Goal: Transaction & Acquisition: Download file/media

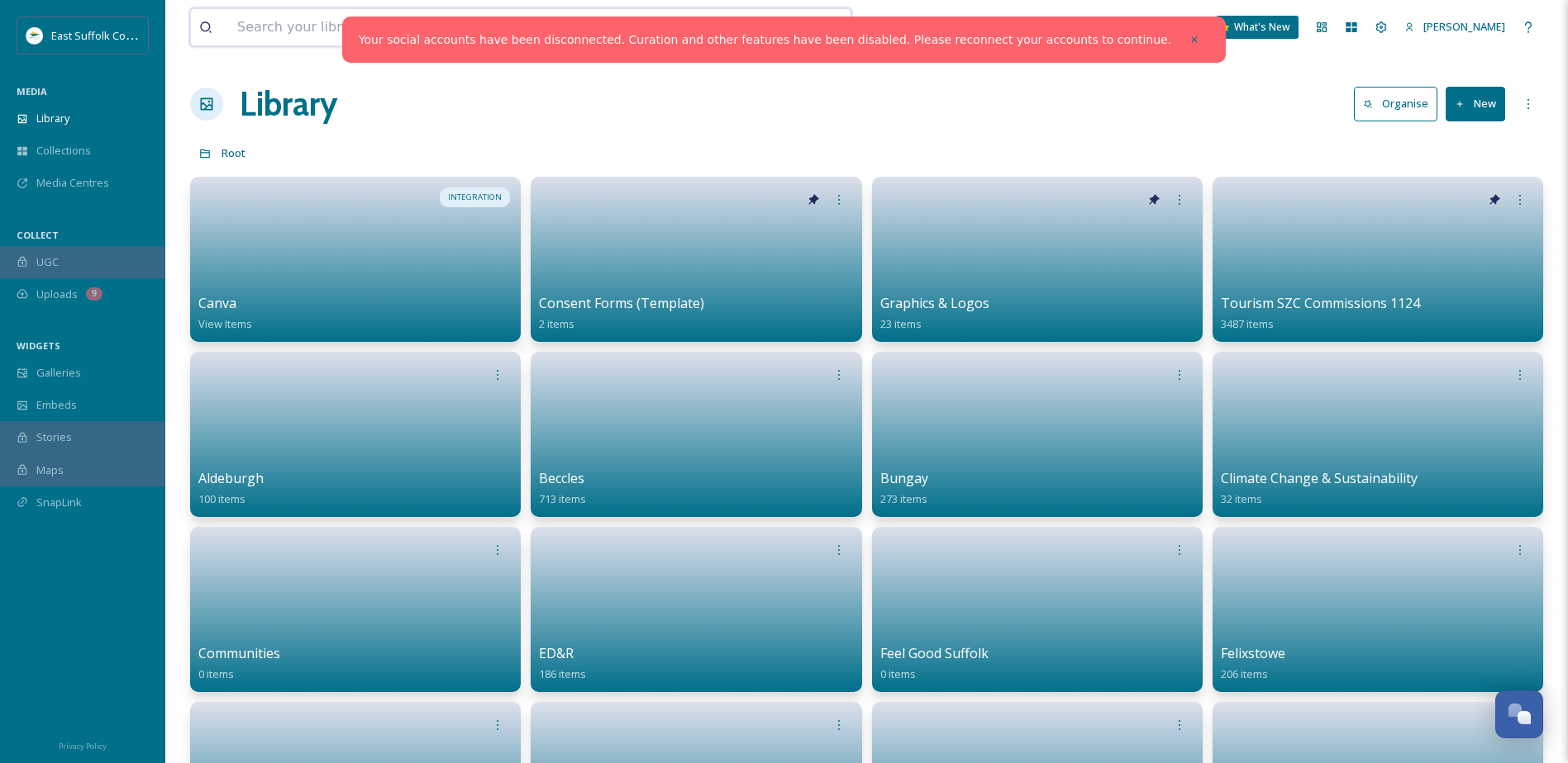
click at [389, 15] on input at bounding box center [473, 27] width 487 height 37
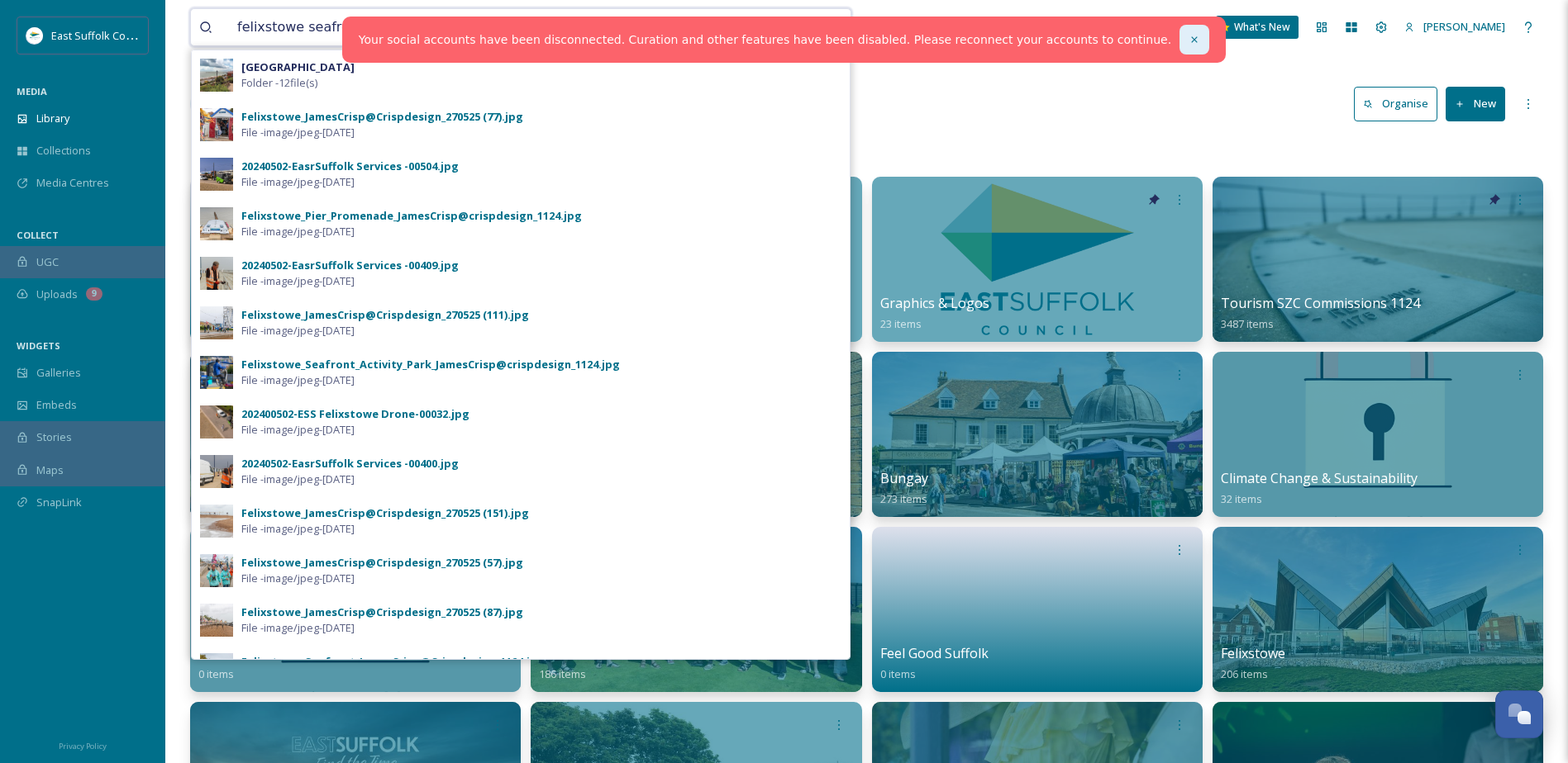
type input "felixstowe seafront"
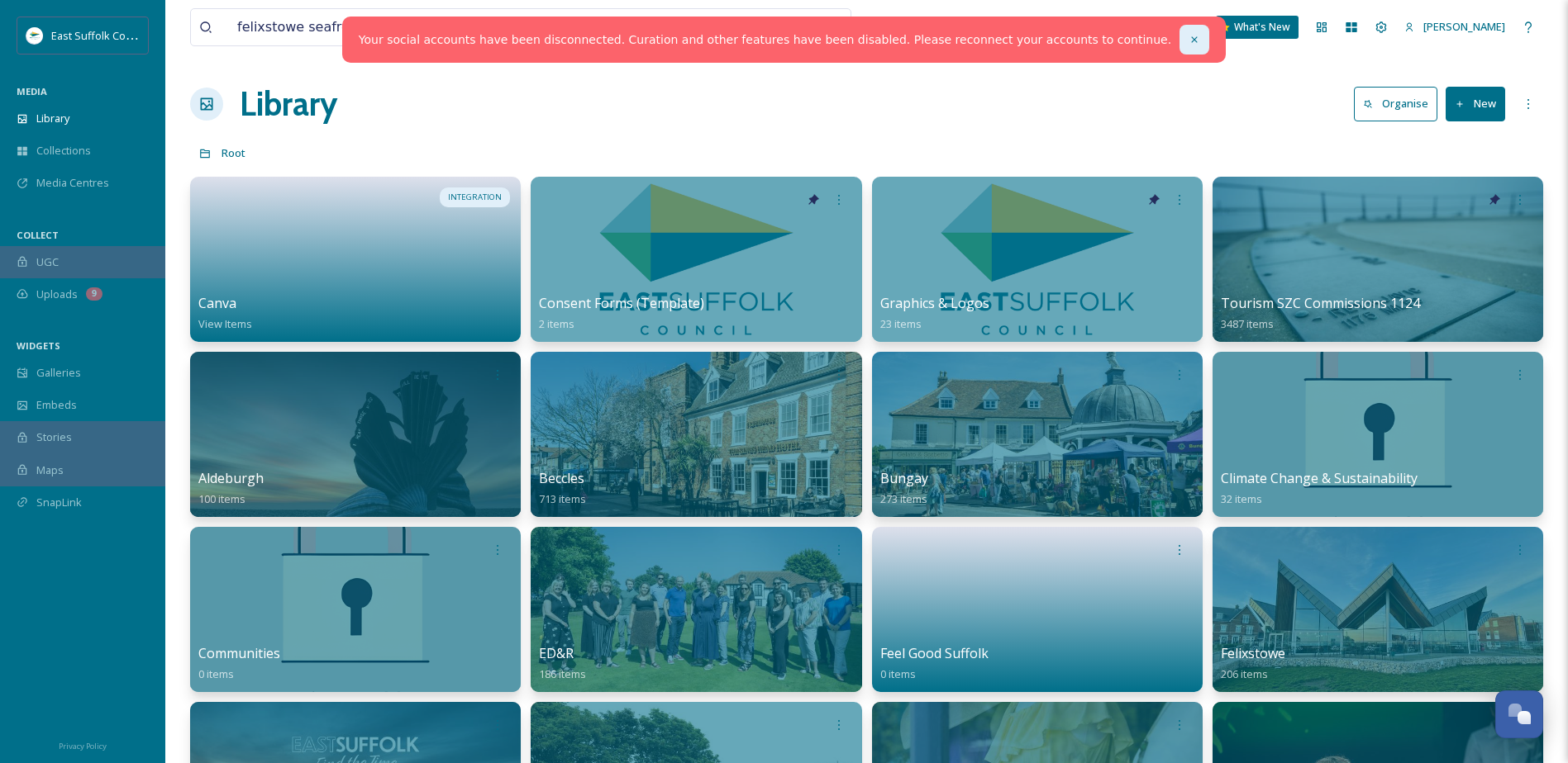
click at [1189, 45] on icon at bounding box center [1194, 39] width 12 height 12
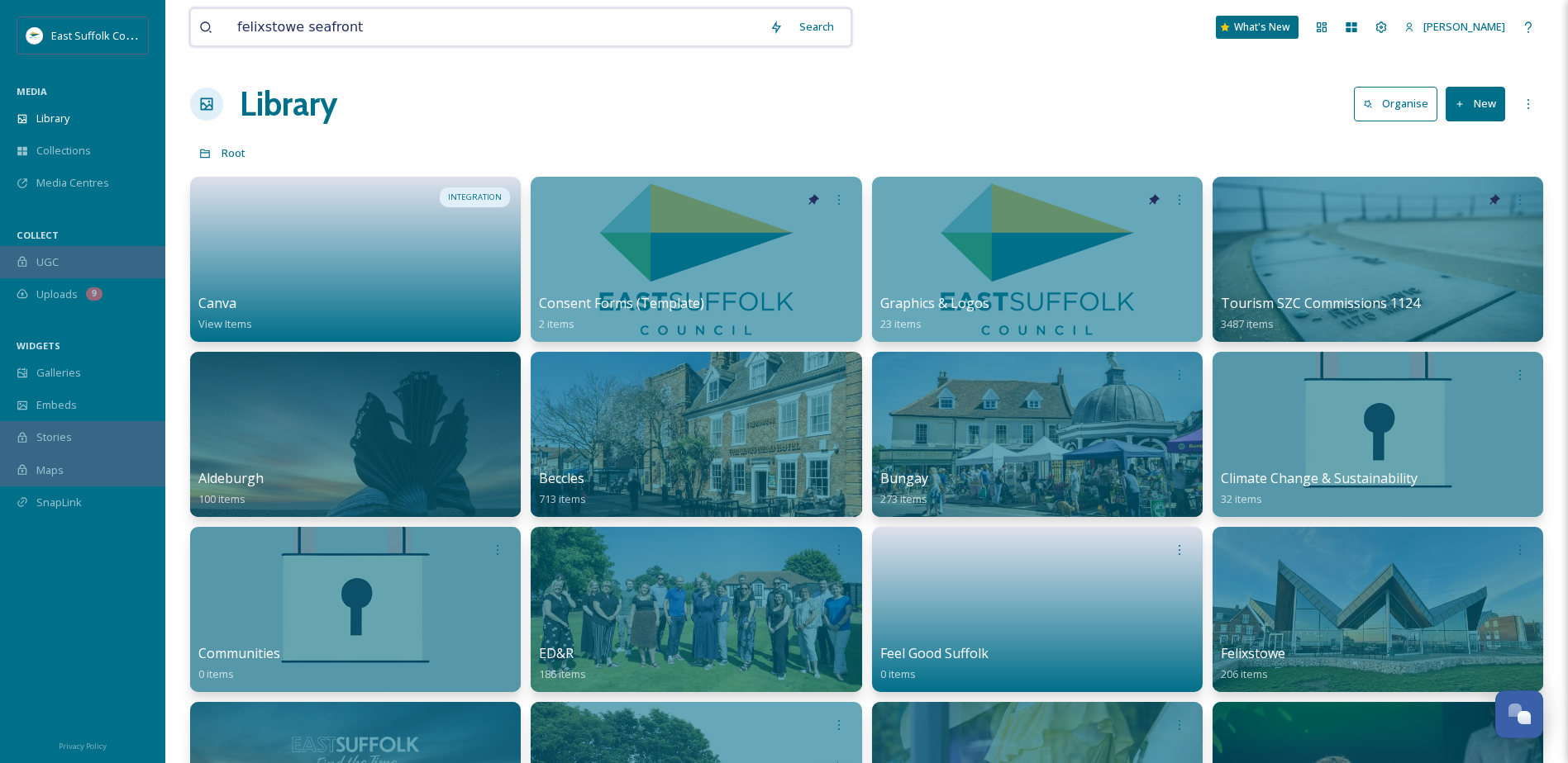
click at [641, 16] on input "felixstowe seafront" at bounding box center [495, 27] width 533 height 37
click at [820, 29] on div "Search" at bounding box center [816, 27] width 51 height 32
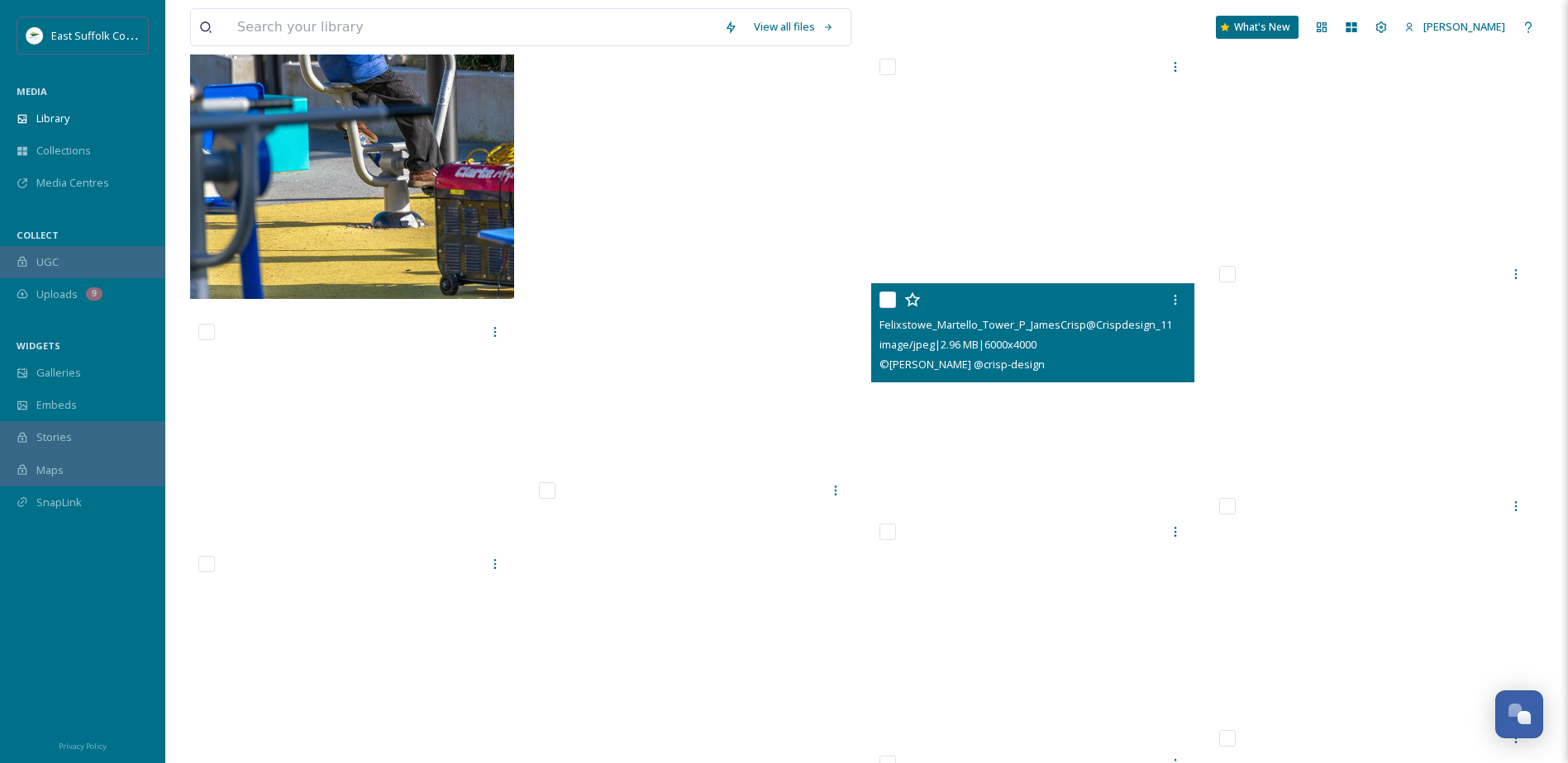
scroll to position [32552, 0]
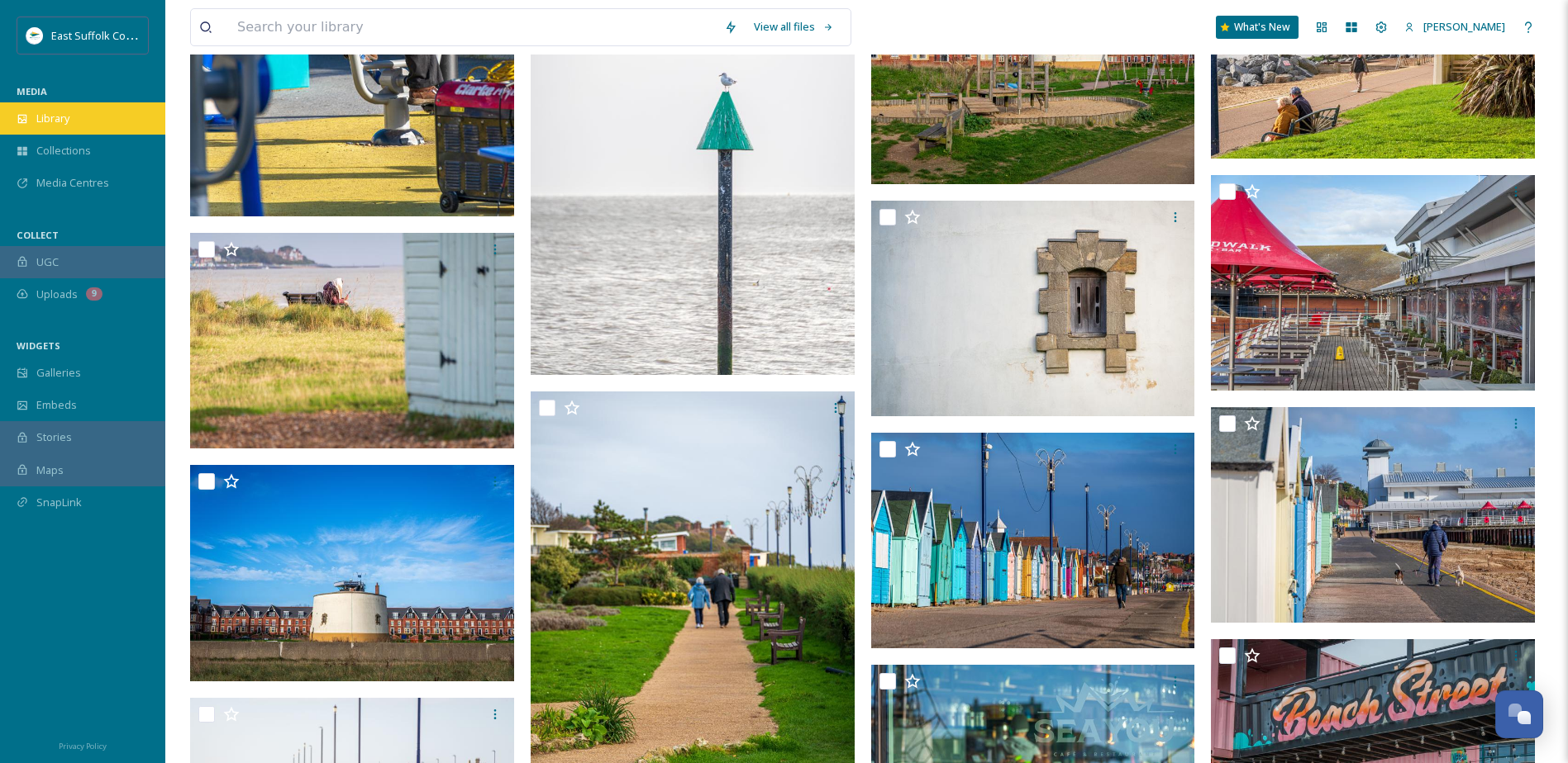
click at [89, 108] on div "Library" at bounding box center [82, 119] width 166 height 32
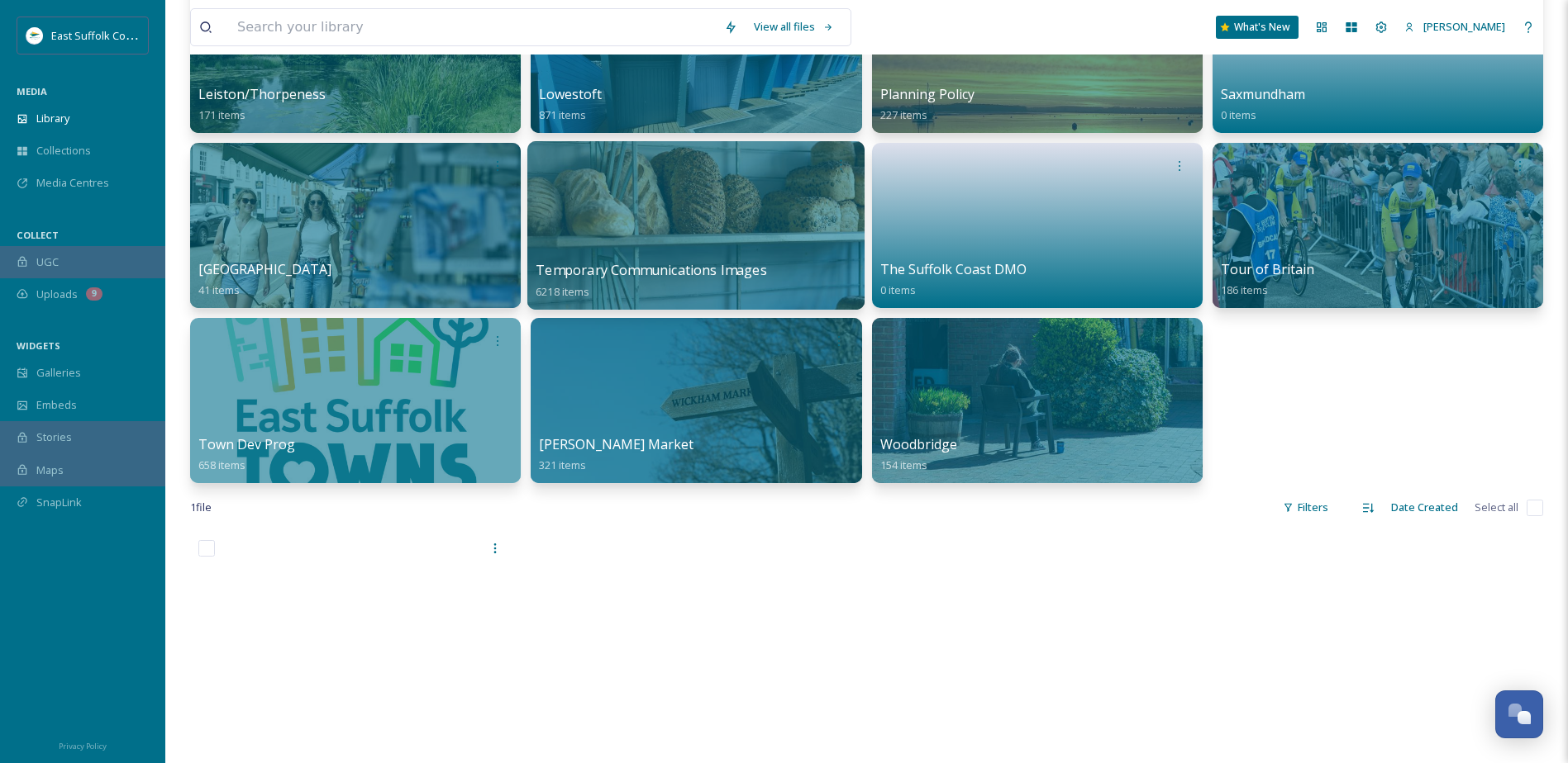
scroll to position [827, 0]
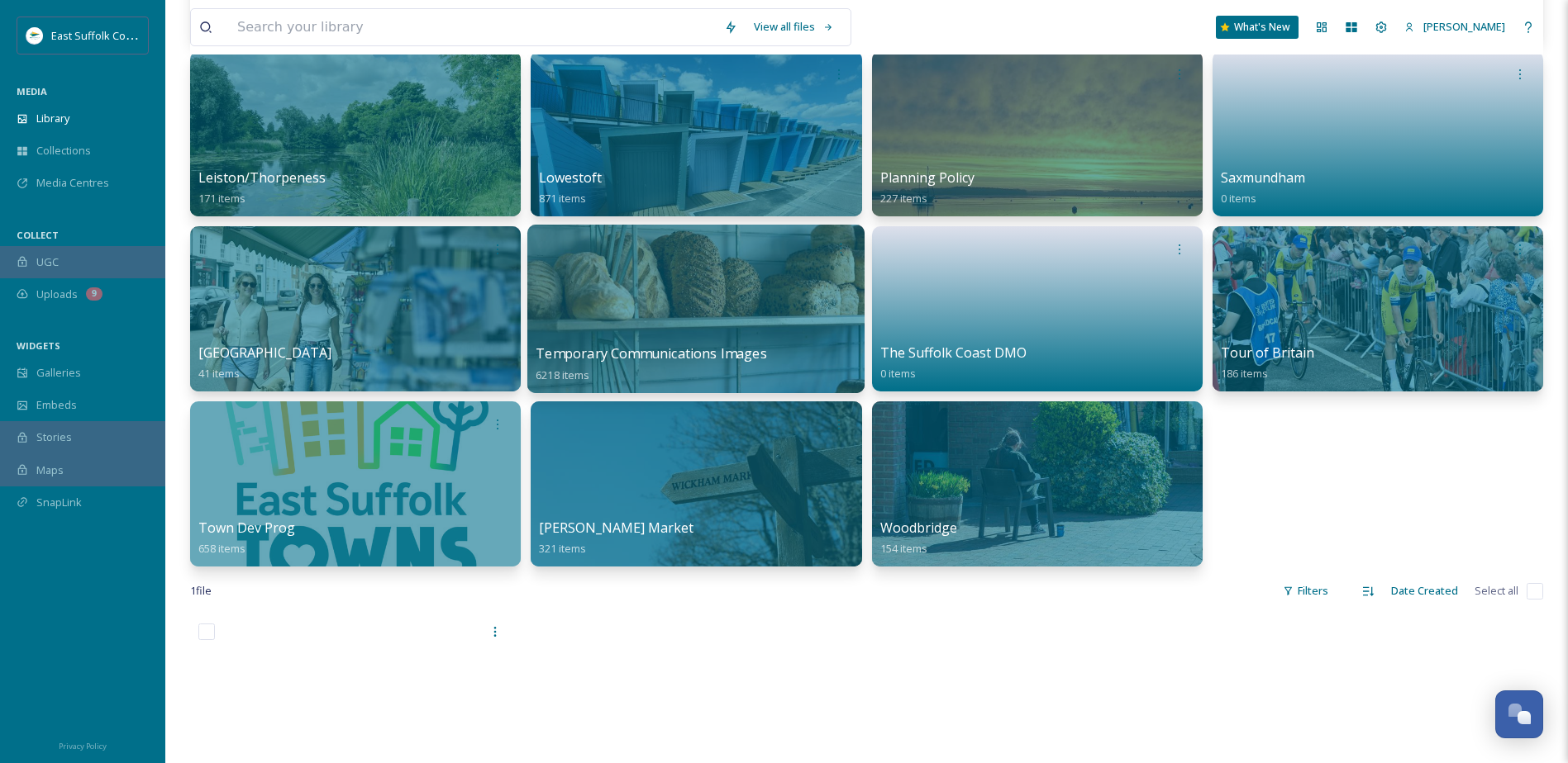
click at [691, 272] on div at bounding box center [695, 309] width 337 height 168
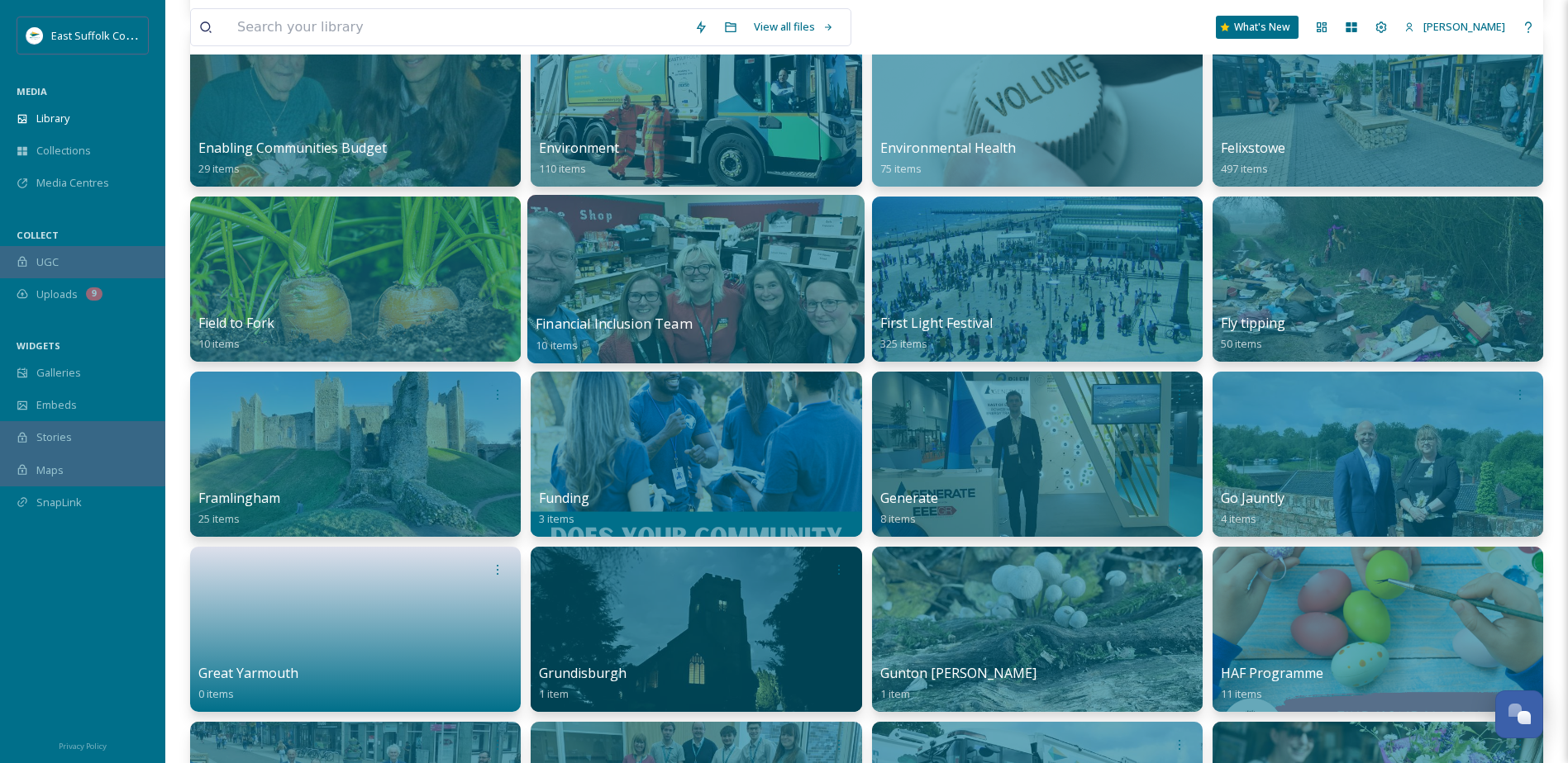
scroll to position [1652, 0]
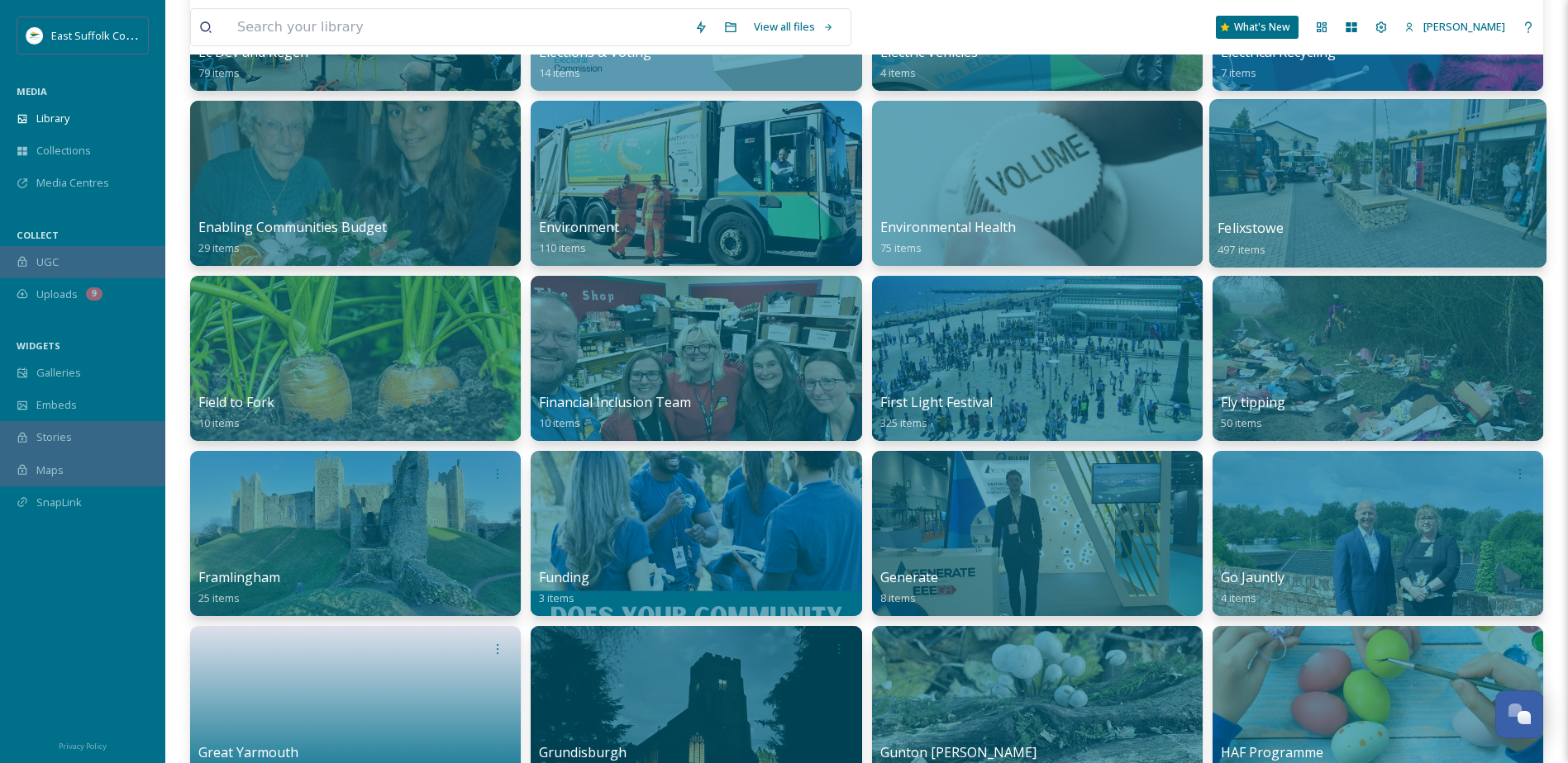
click at [1276, 218] on div "Felixstowe 497 items" at bounding box center [1378, 239] width 320 height 41
click at [1250, 207] on div at bounding box center [1377, 183] width 337 height 168
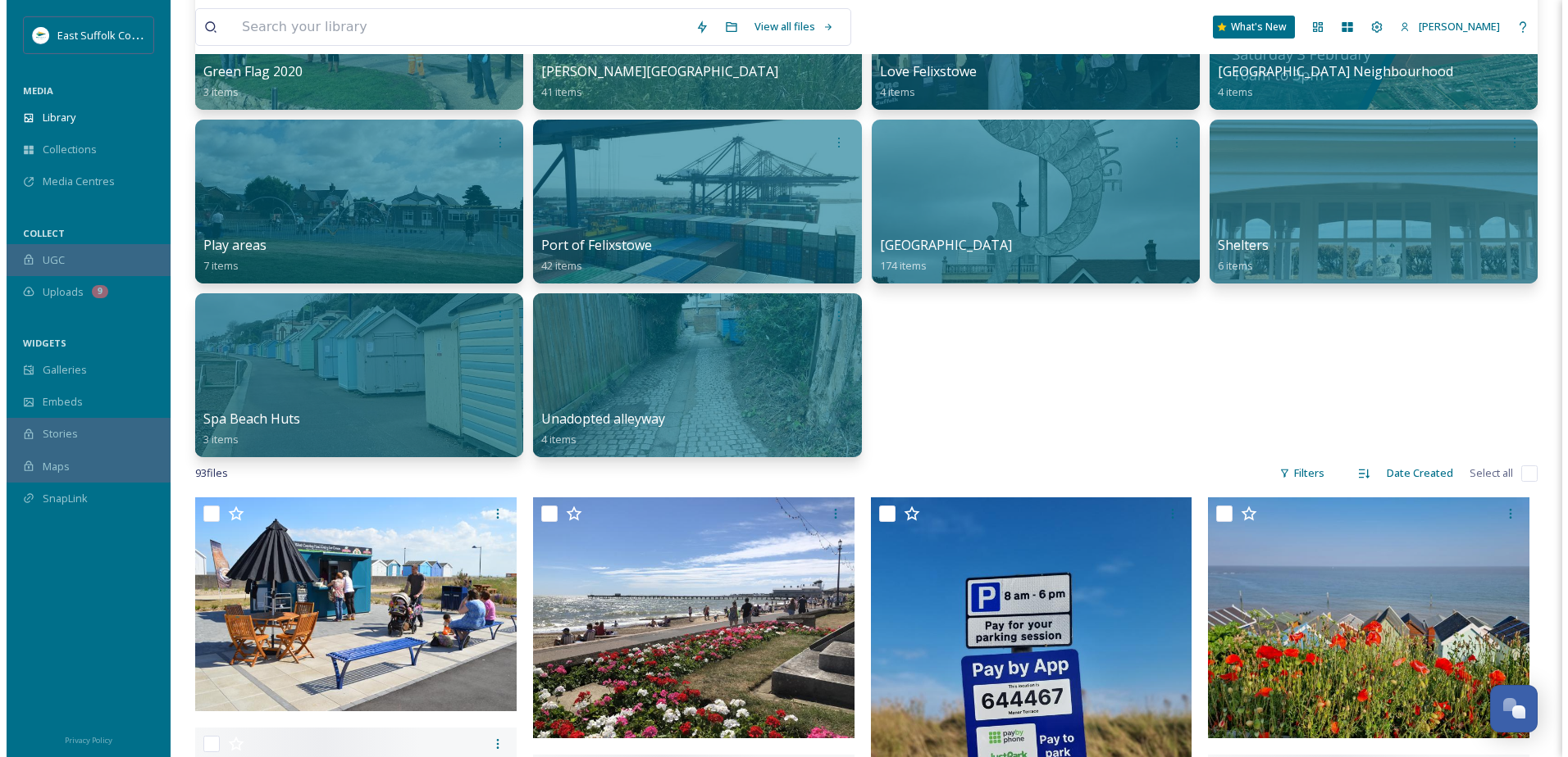
scroll to position [574, 0]
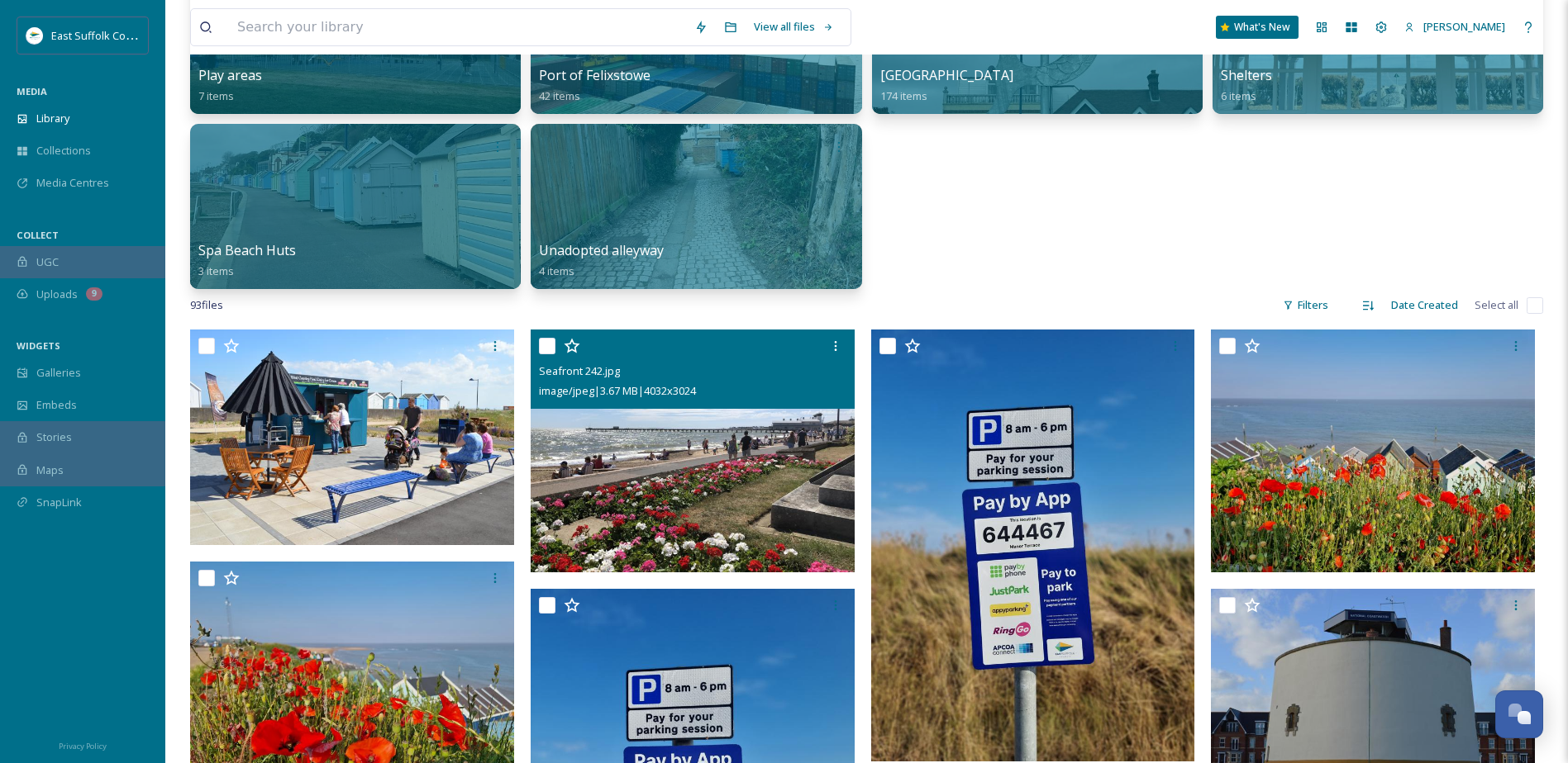
click at [662, 428] on img at bounding box center [693, 452] width 324 height 243
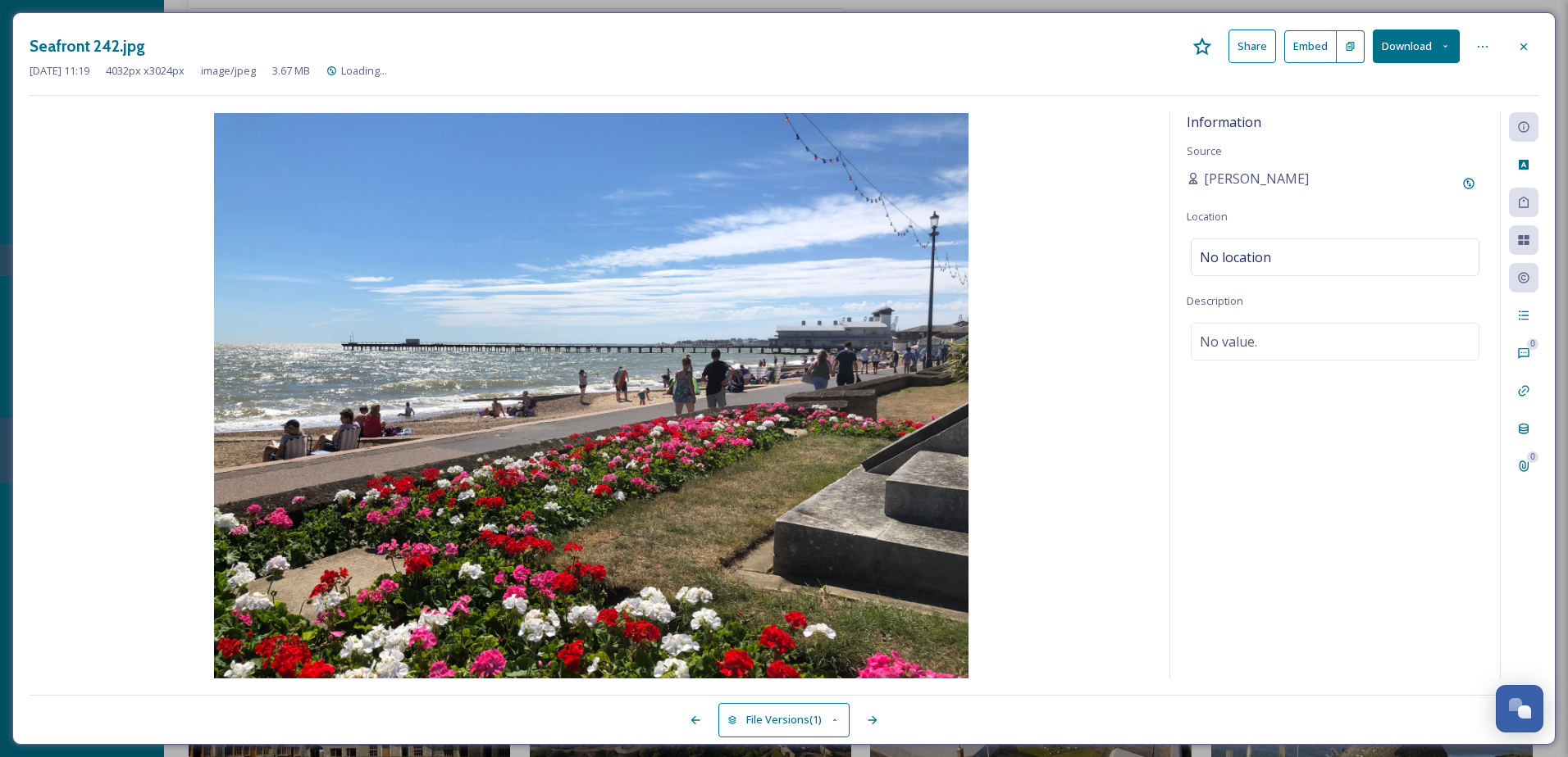
click at [1400, 57] on button "Download" at bounding box center [1416, 46] width 87 height 34
click at [1406, 96] on div "Download Original (4032 x 3024)" at bounding box center [1373, 84] width 171 height 32
